Goal: Find specific page/section: Locate a particular part of the current website

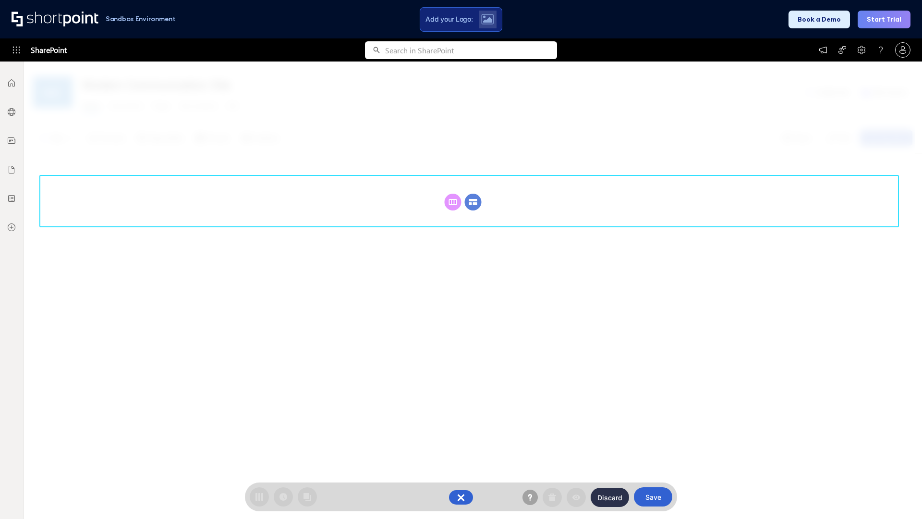
scroll to position [132, 0]
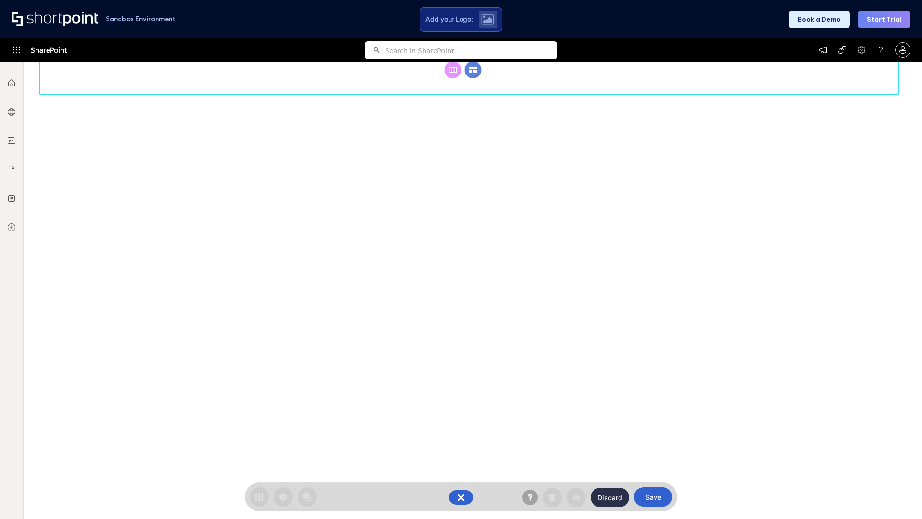
click at [473, 78] on circle at bounding box center [473, 69] width 17 height 17
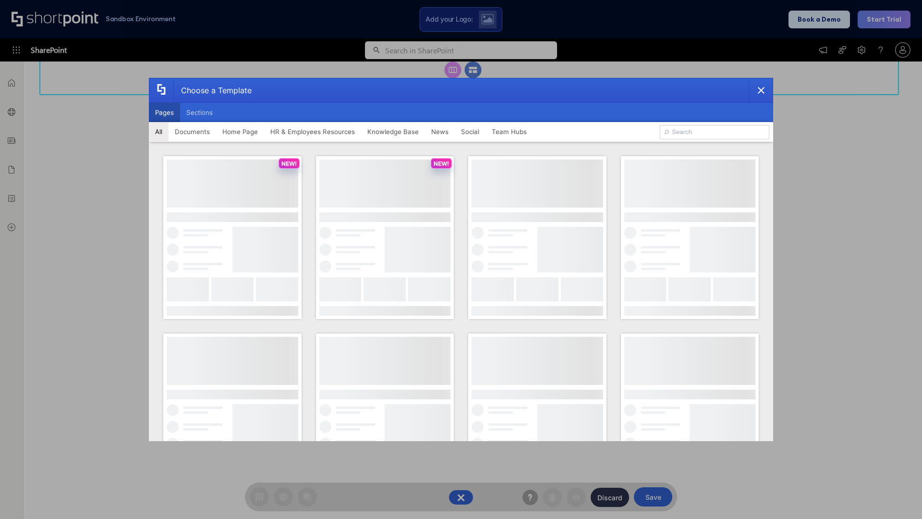
scroll to position [0, 0]
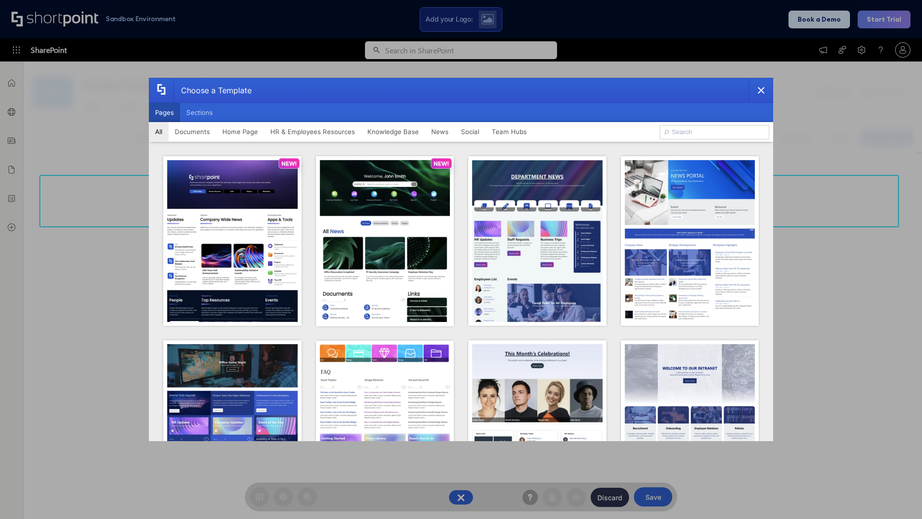
click at [164, 112] on button "Pages" at bounding box center [164, 112] width 31 height 19
type input "Social Layout 2"
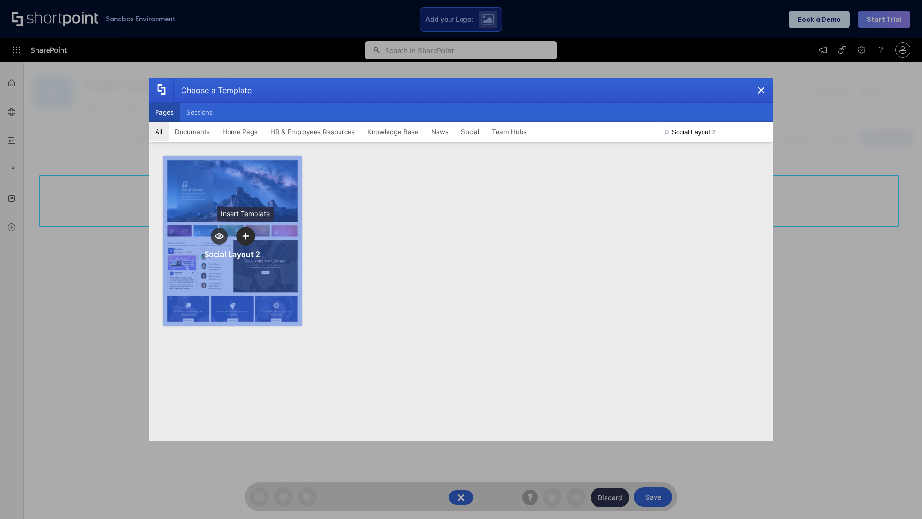
click at [245, 236] on icon "template selector" at bounding box center [245, 235] width 7 height 7
